Goal: Task Accomplishment & Management: Use online tool/utility

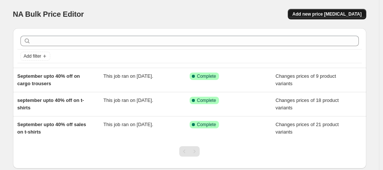
click at [328, 17] on span "Add new price [MEDICAL_DATA]" at bounding box center [326, 14] width 69 height 6
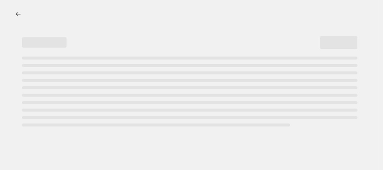
select select "percentage"
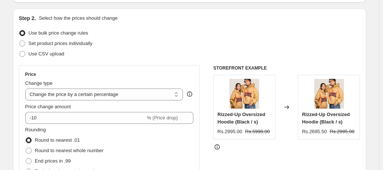
scroll to position [73, 0]
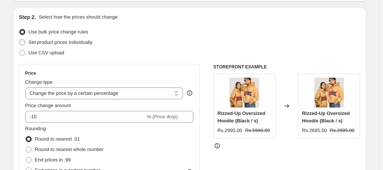
click at [76, 40] on span "Set product prices individually" at bounding box center [61, 42] width 64 height 6
click at [20, 40] on input "Set product prices individually" at bounding box center [19, 39] width 0 height 0
radio input "true"
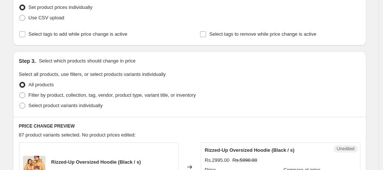
scroll to position [130, 0]
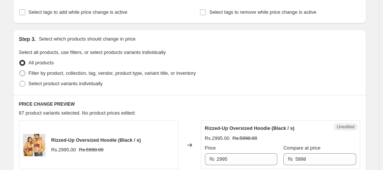
click at [51, 73] on span "Filter by product, collection, tag, vendor, product type, variant title, or inv…" at bounding box center [112, 73] width 167 height 6
click at [20, 71] on input "Filter by product, collection, tag, vendor, product type, variant title, or inv…" at bounding box center [19, 70] width 0 height 0
radio input "true"
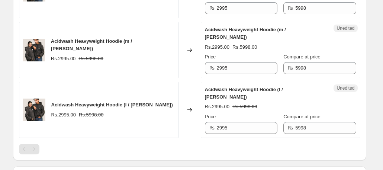
scroll to position [372, 0]
drag, startPoint x: 34, startPoint y: 127, endPoint x: 83, endPoint y: 129, distance: 48.4
click at [83, 144] on div at bounding box center [189, 149] width 341 height 10
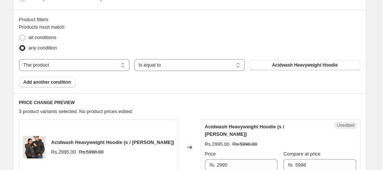
scroll to position [215, 0]
click at [39, 39] on span "all conditions" at bounding box center [43, 38] width 28 height 6
click at [20, 35] on input "all conditions" at bounding box center [19, 35] width 0 height 0
radio input "true"
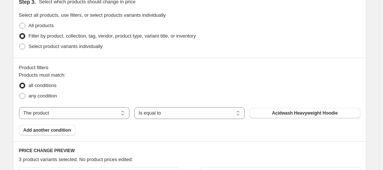
scroll to position [164, 0]
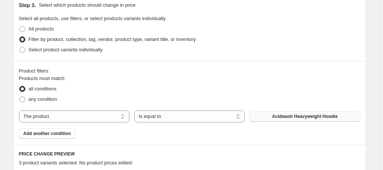
click at [275, 117] on span "Acidwash Heavyweight Hoodie" at bounding box center [305, 116] width 66 height 6
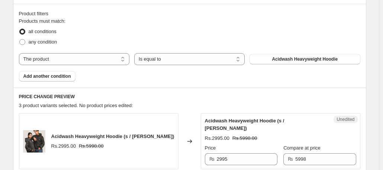
scroll to position [250, 0]
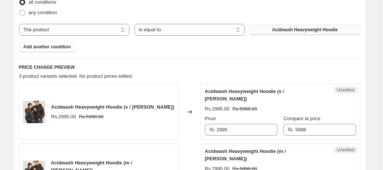
click at [277, 31] on span "Acidwash Heavyweight Hoodie" at bounding box center [305, 30] width 66 height 6
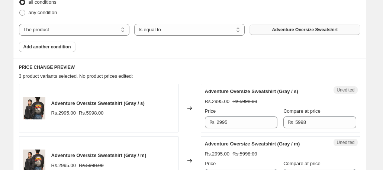
click at [276, 26] on button "Adventure Oversize Sweatshirt" at bounding box center [305, 30] width 110 height 10
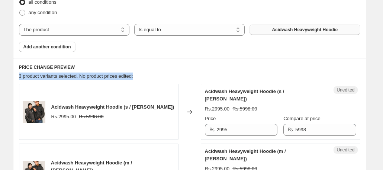
drag, startPoint x: 149, startPoint y: 75, endPoint x: 17, endPoint y: 76, distance: 131.7
click at [17, 76] on div "PRICE CHANGE PREVIEW 3 product variants selected. No product prices edited: Aci…" at bounding box center [189, 170] width 353 height 224
click at [190, 76] on div "3 product variants selected. No product prices edited:" at bounding box center [189, 76] width 341 height 7
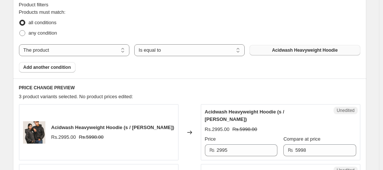
scroll to position [229, 0]
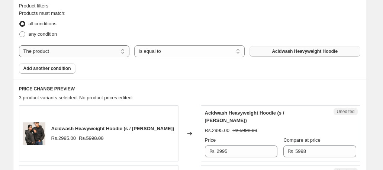
click at [94, 48] on select "The product The product's collection The product's tag The product's vendor The…" at bounding box center [74, 51] width 110 height 12
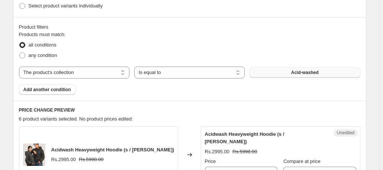
scroll to position [203, 0]
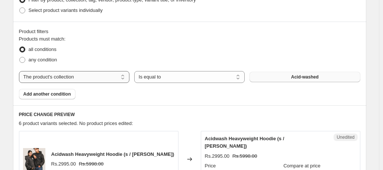
click at [109, 80] on select "The product The product's collection The product's tag The product's vendor The…" at bounding box center [74, 77] width 110 height 12
select select "product_type"
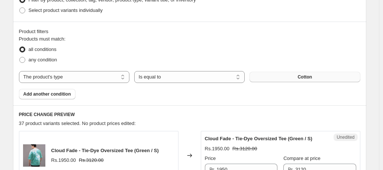
click at [292, 81] on button "Cotton" at bounding box center [305, 77] width 110 height 10
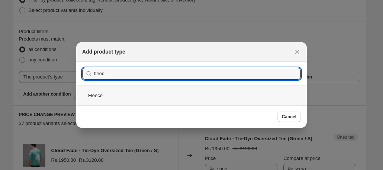
type input "fleec"
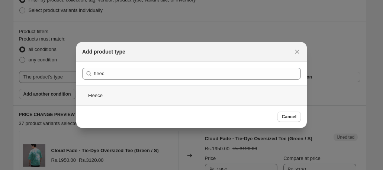
click at [145, 92] on div "Fleece" at bounding box center [191, 96] width 231 height 20
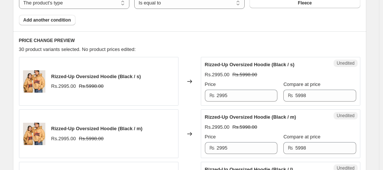
scroll to position [279, 0]
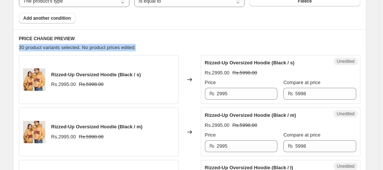
drag, startPoint x: 151, startPoint y: 49, endPoint x: 17, endPoint y: 48, distance: 134.3
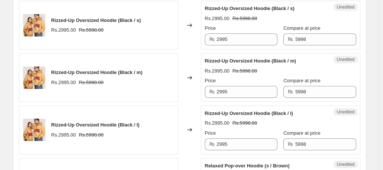
scroll to position [285, 0]
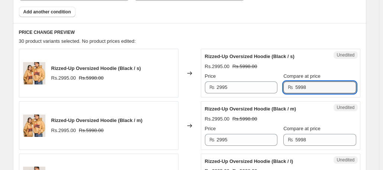
drag, startPoint x: 333, startPoint y: 90, endPoint x: 293, endPoint y: 87, distance: 40.3
click at [293, 87] on div "₨ 5998" at bounding box center [319, 87] width 73 height 12
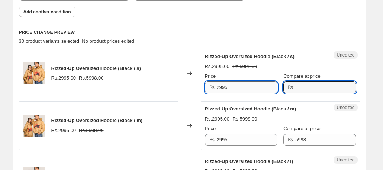
click at [244, 91] on input "2995" at bounding box center [247, 87] width 61 height 12
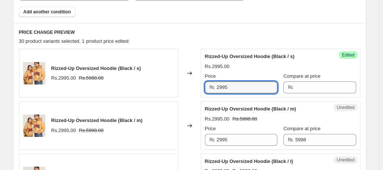
drag, startPoint x: 243, startPoint y: 86, endPoint x: 216, endPoint y: 88, distance: 27.2
click at [216, 88] on div "₨ 2995" at bounding box center [241, 87] width 73 height 12
type input "3450"
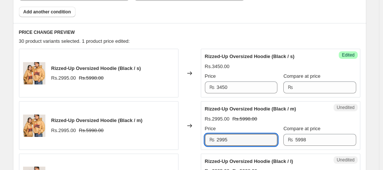
drag, startPoint x: 241, startPoint y: 136, endPoint x: 209, endPoint y: 138, distance: 32.0
click at [209, 138] on div "₨ 2995" at bounding box center [241, 140] width 73 height 12
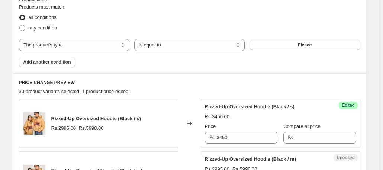
scroll to position [235, 0]
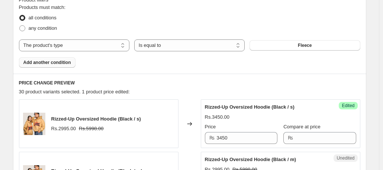
type input "3450"
click at [63, 58] on button "Add another condition" at bounding box center [47, 62] width 57 height 10
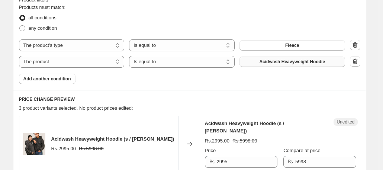
click at [280, 61] on span "Acidwash Heavyweight Hoodie" at bounding box center [292, 62] width 66 height 6
click at [357, 64] on icon "button" at bounding box center [354, 61] width 7 height 7
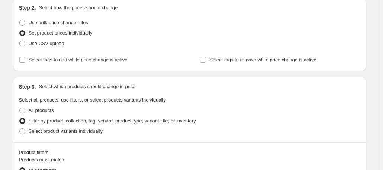
scroll to position [74, 0]
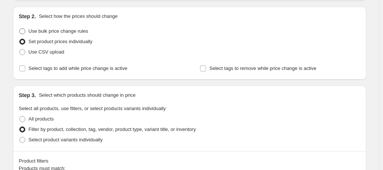
click at [74, 31] on span "Use bulk price change rules" at bounding box center [59, 31] width 60 height 6
click at [20, 29] on input "Use bulk price change rules" at bounding box center [19, 28] width 0 height 0
radio input "true"
select select "percentage"
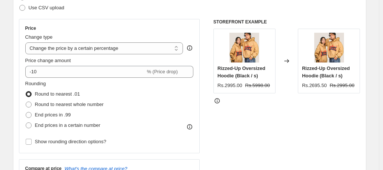
scroll to position [124, 0]
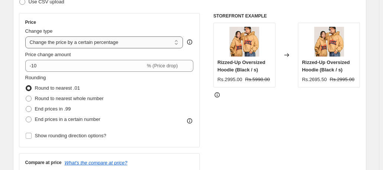
click at [109, 41] on select "Change the price to a certain amount Change the price by a certain amount Chang…" at bounding box center [104, 42] width 158 height 12
click at [152, 2] on div "Use CSV upload" at bounding box center [189, 2] width 341 height 10
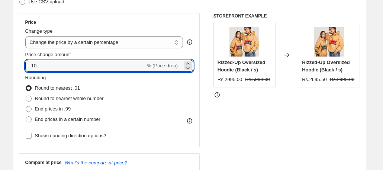
drag, startPoint x: 48, startPoint y: 67, endPoint x: 10, endPoint y: 70, distance: 37.3
type input "0"
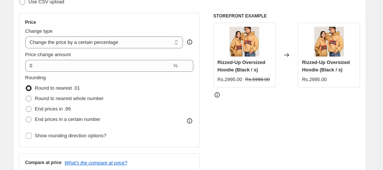
click at [121, 49] on div "Price Change type Change the price to a certain amount Change the price by a ce…" at bounding box center [109, 80] width 168 height 122
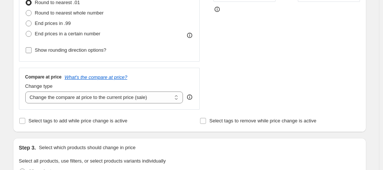
scroll to position [210, 0]
click at [69, 98] on select "Change the compare at price to the current price (sale) Change the compare at p…" at bounding box center [104, 97] width 158 height 12
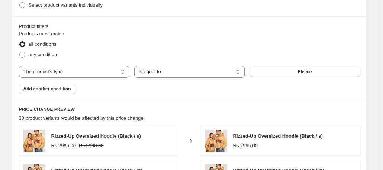
scroll to position [396, 0]
click at [173, 74] on select "Is equal to Is not equal to" at bounding box center [189, 72] width 110 height 12
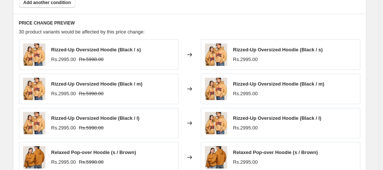
scroll to position [484, 0]
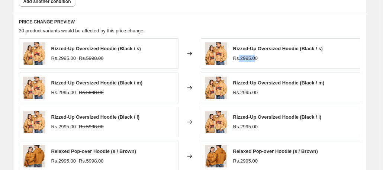
drag, startPoint x: 260, startPoint y: 57, endPoint x: 241, endPoint y: 57, distance: 19.0
click at [241, 57] on div "Rs.2995.00" at bounding box center [245, 58] width 25 height 7
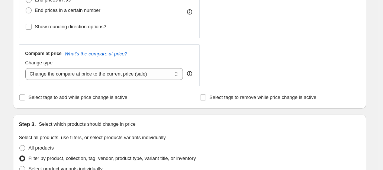
scroll to position [232, 0]
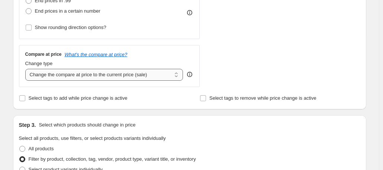
click at [150, 75] on select "Change the compare at price to the current price (sale) Change the compare at p…" at bounding box center [104, 75] width 158 height 12
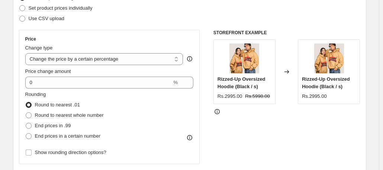
scroll to position [100, 0]
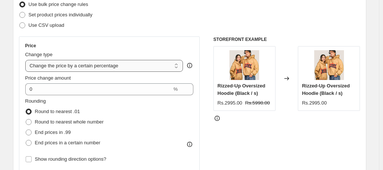
click at [130, 65] on select "Change the price to a certain amount Change the price by a certain amount Chang…" at bounding box center [104, 66] width 158 height 12
select select "to"
click at [27, 60] on select "Change the price to a certain amount Change the price by a certain amount Chang…" at bounding box center [104, 66] width 158 height 12
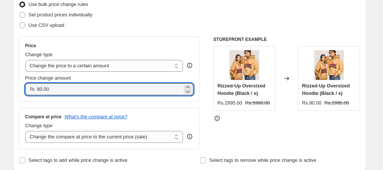
drag, startPoint x: 62, startPoint y: 89, endPoint x: 39, endPoint y: 89, distance: 23.8
click at [39, 89] on div "₨ 80.00" at bounding box center [109, 89] width 168 height 12
type input "3450.00"
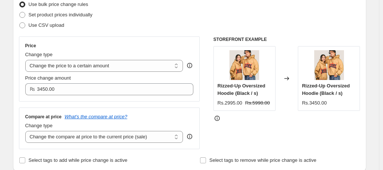
click at [70, 97] on div "Price Change type Change the price to a certain amount Change the price by a ce…" at bounding box center [109, 68] width 181 height 65
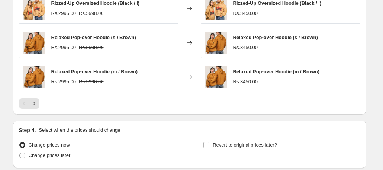
scroll to position [529, 0]
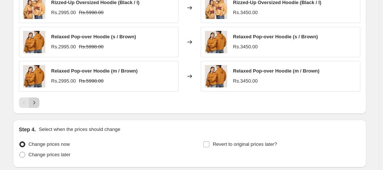
click at [39, 105] on button "Next" at bounding box center [34, 102] width 10 height 10
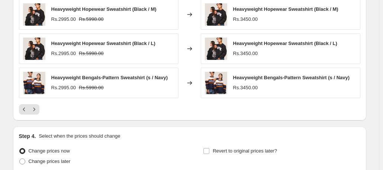
scroll to position [538, 0]
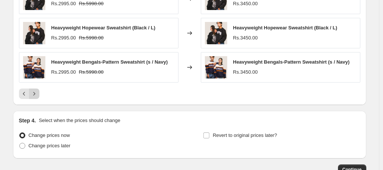
click at [35, 92] on icon "Next" at bounding box center [34, 93] width 2 height 3
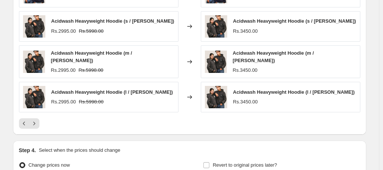
scroll to position [510, 0]
click at [36, 120] on icon "Next" at bounding box center [33, 123] width 7 height 7
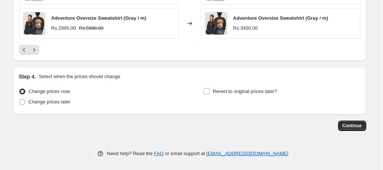
scroll to position [585, 0]
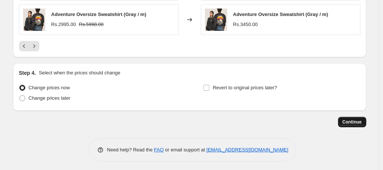
click at [351, 123] on button "Continue" at bounding box center [352, 122] width 28 height 10
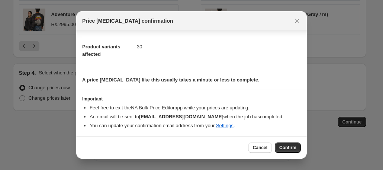
scroll to position [0, 0]
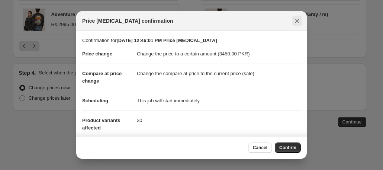
click at [296, 21] on icon "Close" at bounding box center [296, 20] width 7 height 7
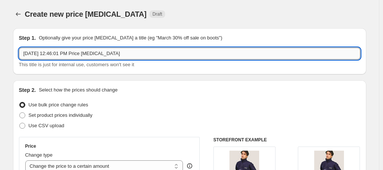
drag, startPoint x: 130, startPoint y: 52, endPoint x: 24, endPoint y: 55, distance: 106.0
click at [24, 55] on input "[DATE] 12:46:01 PM Price [MEDICAL_DATA]" at bounding box center [189, 54] width 341 height 12
click at [133, 52] on input "[DATE] 12:46:01 PM Price [MEDICAL_DATA]" at bounding box center [189, 54] width 341 height 12
drag, startPoint x: 133, startPoint y: 52, endPoint x: 117, endPoint y: 54, distance: 16.4
click at [117, 54] on input "[DATE] 12:46:01 PM Price [MEDICAL_DATA]" at bounding box center [189, 54] width 341 height 12
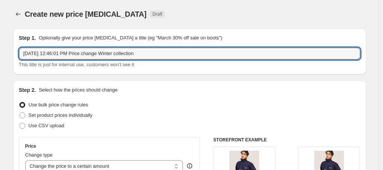
type input "[DATE] 12:46:01 PM Price change Winter collection"
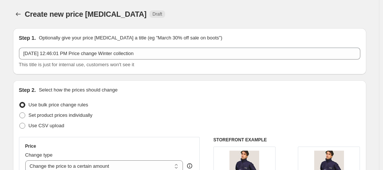
click at [241, 15] on div "Create new price [MEDICAL_DATA] Draft" at bounding box center [144, 14] width 238 height 10
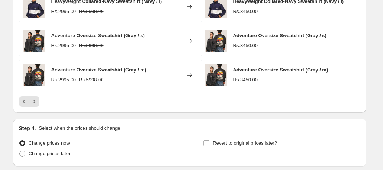
scroll to position [585, 0]
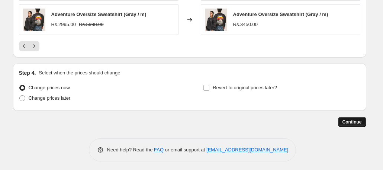
click at [355, 119] on span "Continue" at bounding box center [352, 122] width 19 height 6
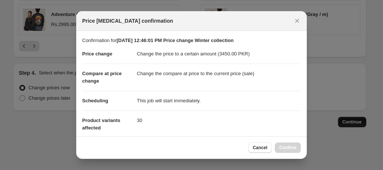
scroll to position [0, 0]
click at [284, 151] on span "Confirm" at bounding box center [287, 148] width 17 height 6
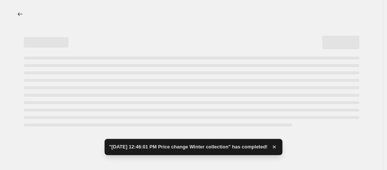
select select "product_type"
